Goal: Task Accomplishment & Management: Manage account settings

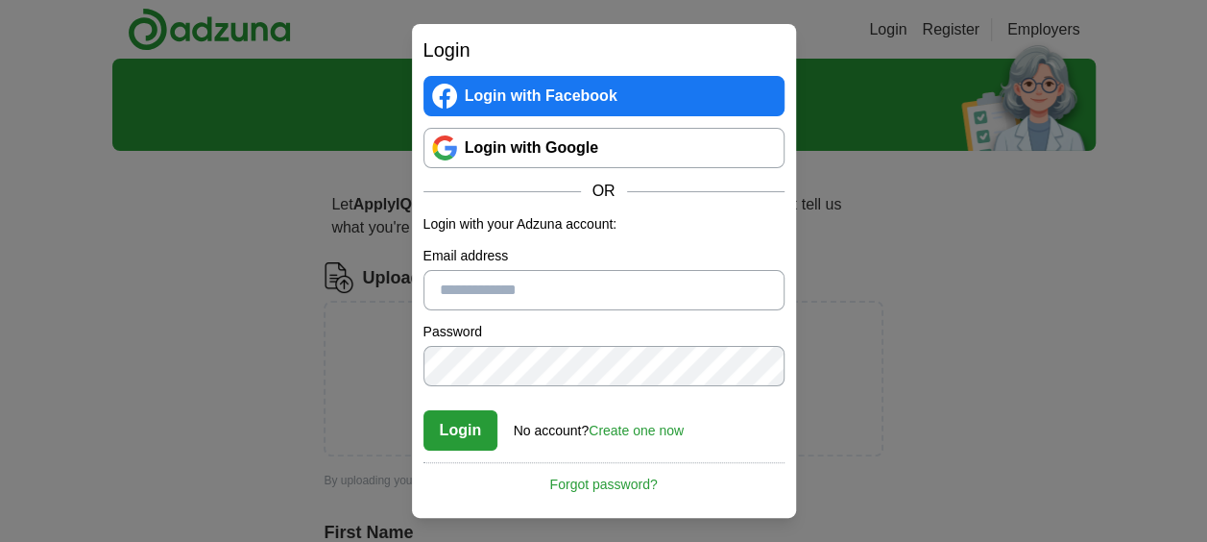
type input "**********"
click at [453, 434] on button "Login" at bounding box center [461, 430] width 75 height 40
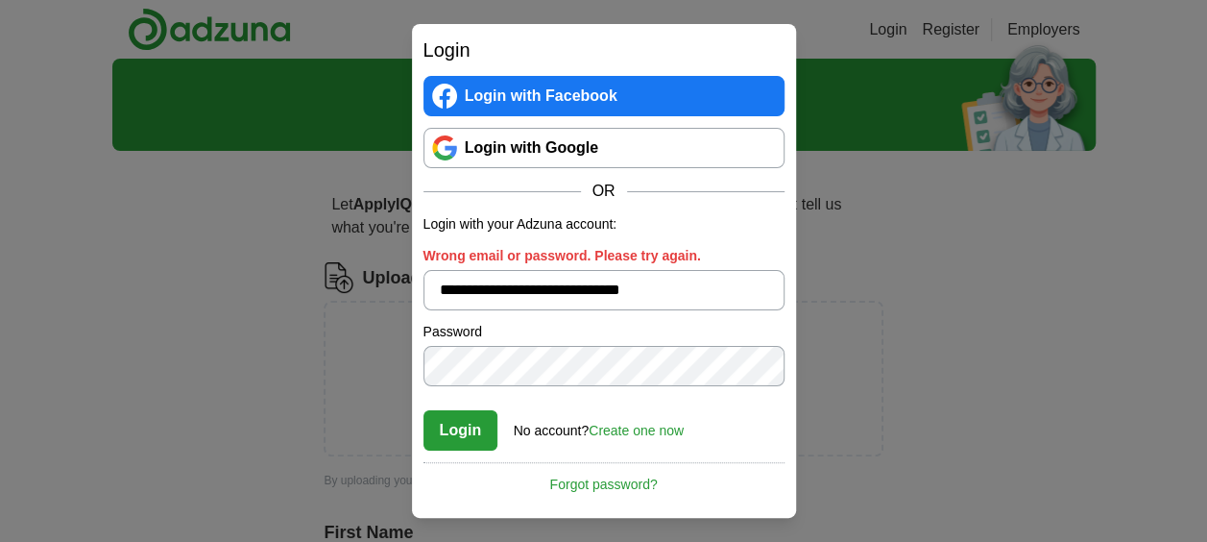
click at [607, 480] on link "Forgot password?" at bounding box center [604, 478] width 361 height 33
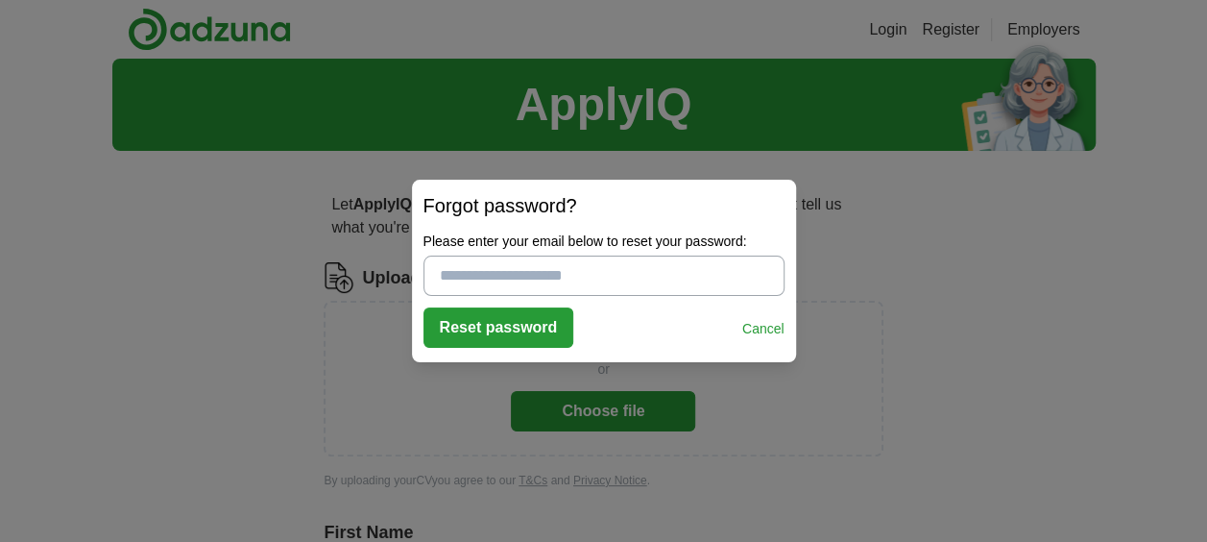
click at [519, 324] on button "Reset password" at bounding box center [499, 327] width 151 height 40
click at [519, 279] on input "Please enter a valid email address:" at bounding box center [604, 275] width 361 height 40
type input "**********"
click at [523, 319] on button "Reset password" at bounding box center [499, 327] width 151 height 40
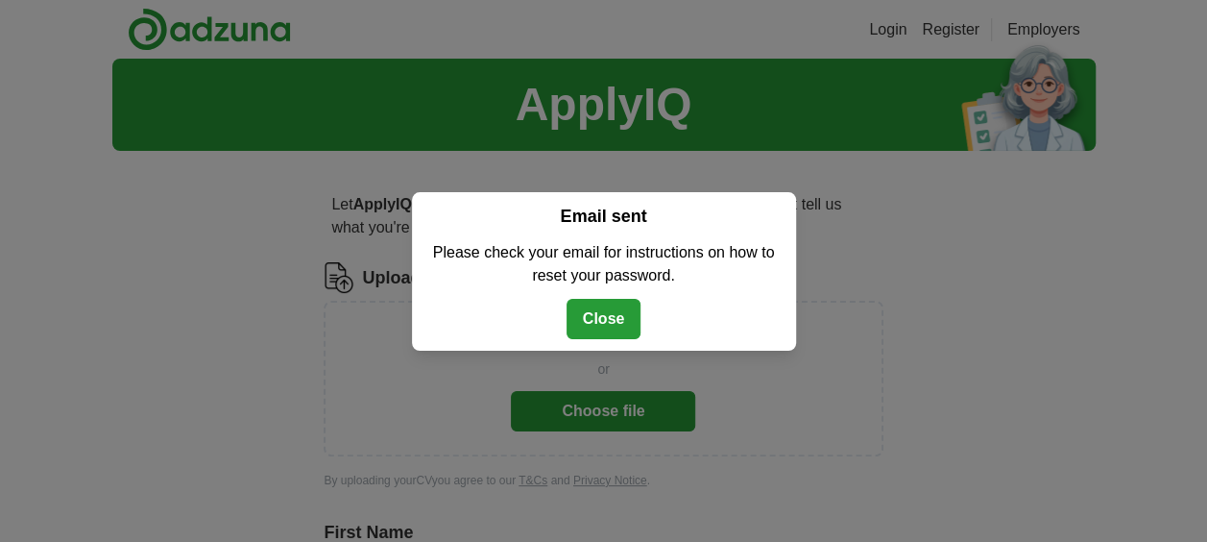
click at [612, 346] on div "Login Login with Facebook Login with Google OR Login with your Adzuna account: …" at bounding box center [604, 271] width 384 height 158
click at [603, 318] on button "Close" at bounding box center [604, 319] width 75 height 40
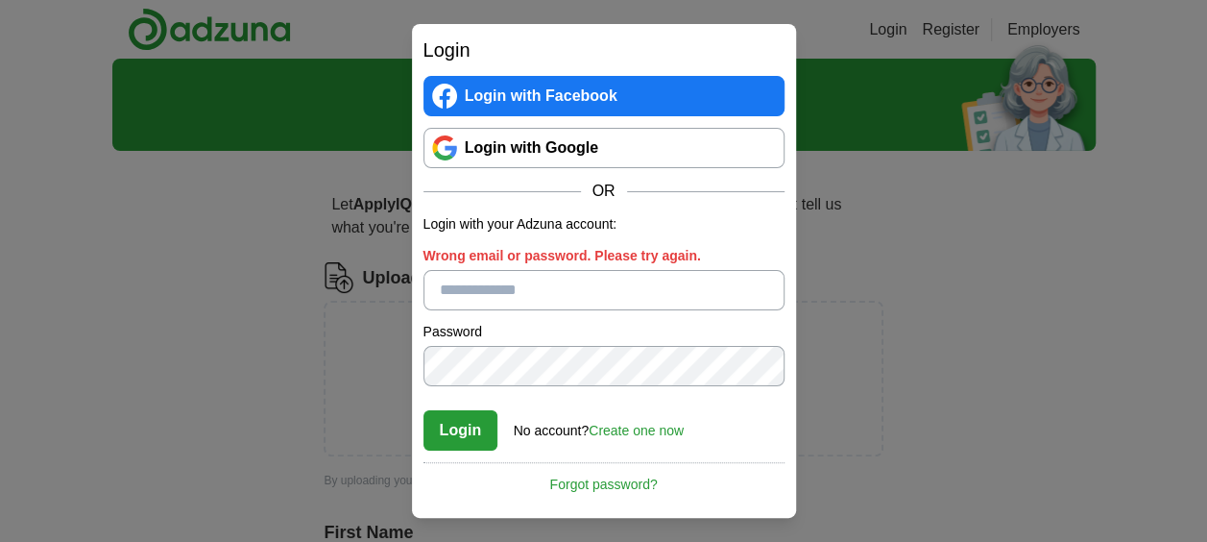
click at [546, 296] on input "Wrong email or password. Please try again." at bounding box center [604, 290] width 361 height 40
click at [939, 383] on div "Login Login with Facebook Login with Google OR Login with your Adzuna account: …" at bounding box center [603, 271] width 1207 height 542
click at [948, 357] on div "Login Login with Facebook Login with Google OR Login with your Adzuna account: …" at bounding box center [603, 271] width 1207 height 542
click at [628, 284] on input "Wrong email or password. Please try again." at bounding box center [604, 290] width 361 height 40
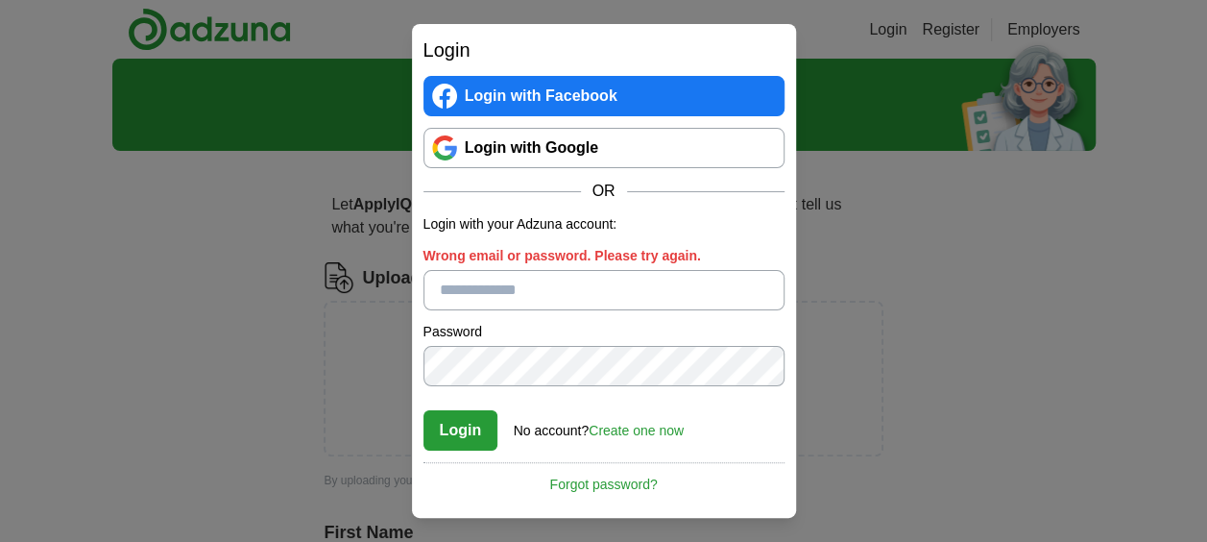
click at [862, 369] on div "Login Login with Facebook Login with Google OR Login with your Adzuna account: …" at bounding box center [603, 271] width 1207 height 542
click at [575, 272] on input "Wrong email or password. Please try again." at bounding box center [604, 290] width 361 height 40
click at [254, 295] on div "Login Login with Facebook Login with Google OR Login with your Adzuna account: …" at bounding box center [603, 271] width 1207 height 542
